Goal: Information Seeking & Learning: Learn about a topic

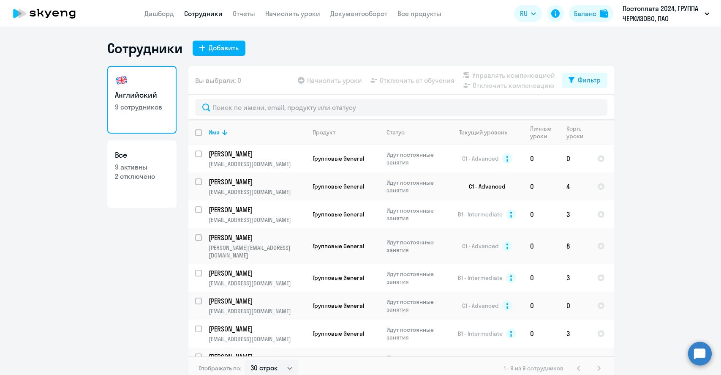
select select "30"
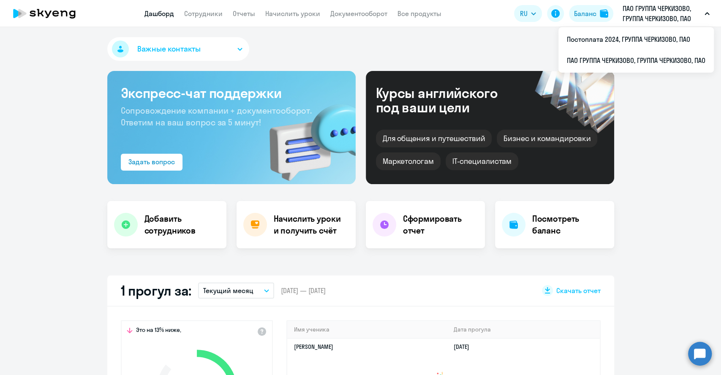
click at [634, 5] on p "ПАО ГРУППА ЧЕРКИЗОВО, ГРУППА ЧЕРКИЗОВО, ПАО" at bounding box center [662, 13] width 79 height 20
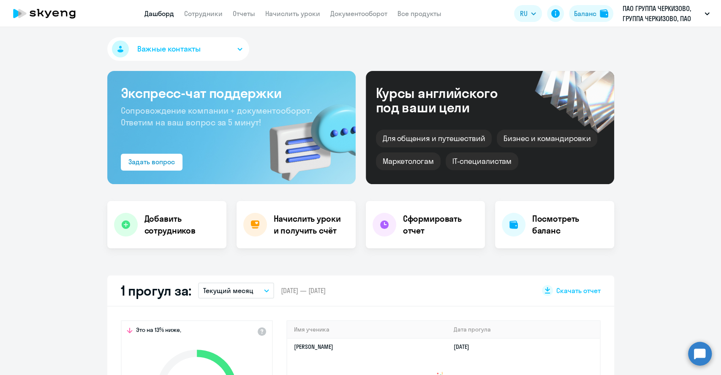
click at [641, 16] on p "ПАО ГРУППА ЧЕРКИЗОВО, ГРУППА ЧЕРКИЗОВО, ПАО" at bounding box center [662, 13] width 79 height 20
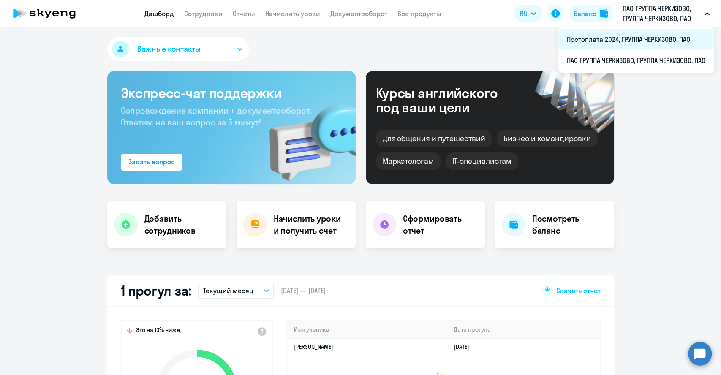
select select "30"
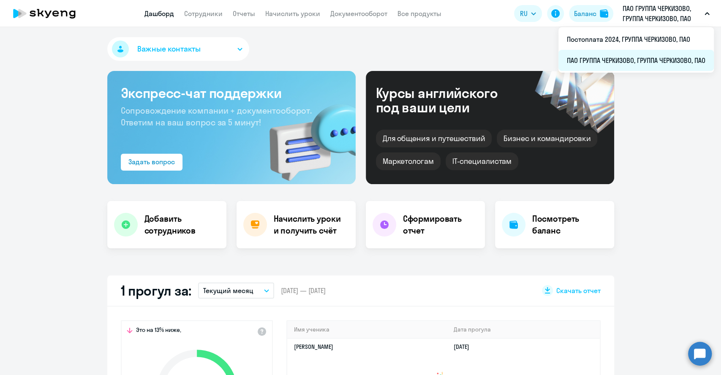
click at [622, 55] on li "ПАО ГРУППА ЧЕРКИЗОВО, ГРУППА ЧЕРКИЗОВО, ПАО" at bounding box center [637, 60] width 156 height 21
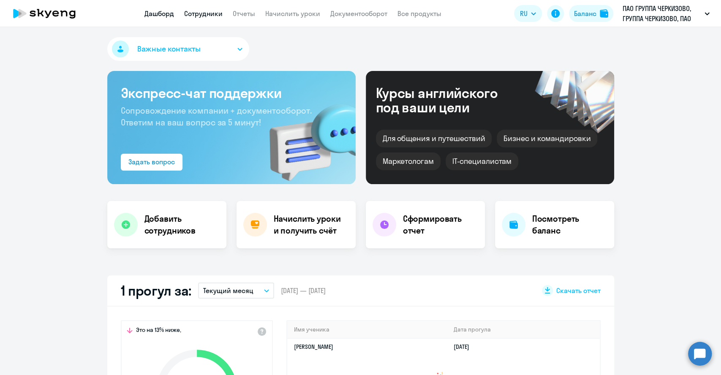
select select "30"
click at [199, 10] on link "Сотрудники" at bounding box center [203, 13] width 38 height 8
select select "30"
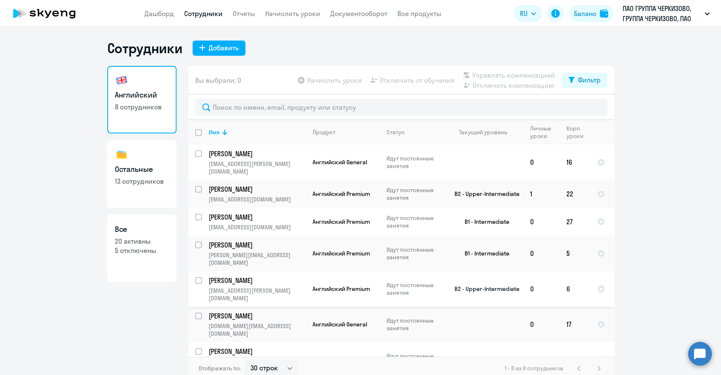
click at [551, 271] on td "0" at bounding box center [542, 289] width 36 height 36
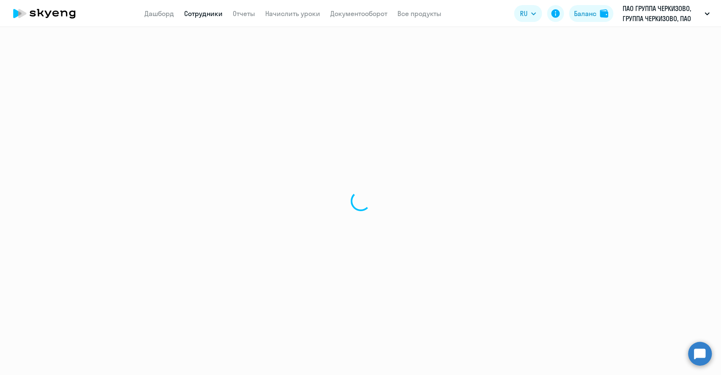
select select "english"
select select "30"
